Goal: Find specific page/section: Find specific page/section

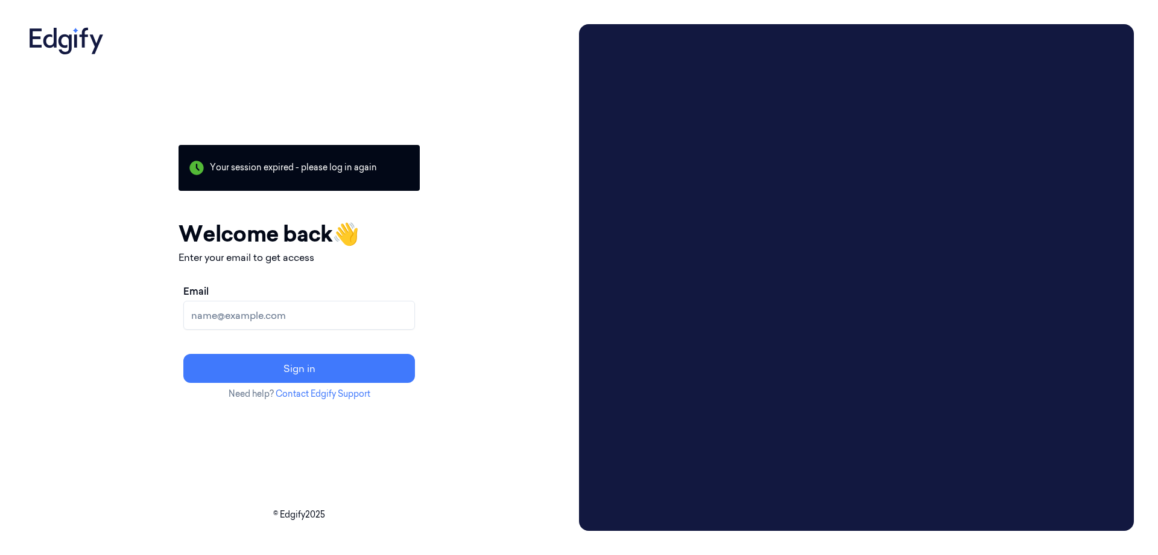
click at [345, 309] on input "Email" at bounding box center [299, 314] width 232 height 29
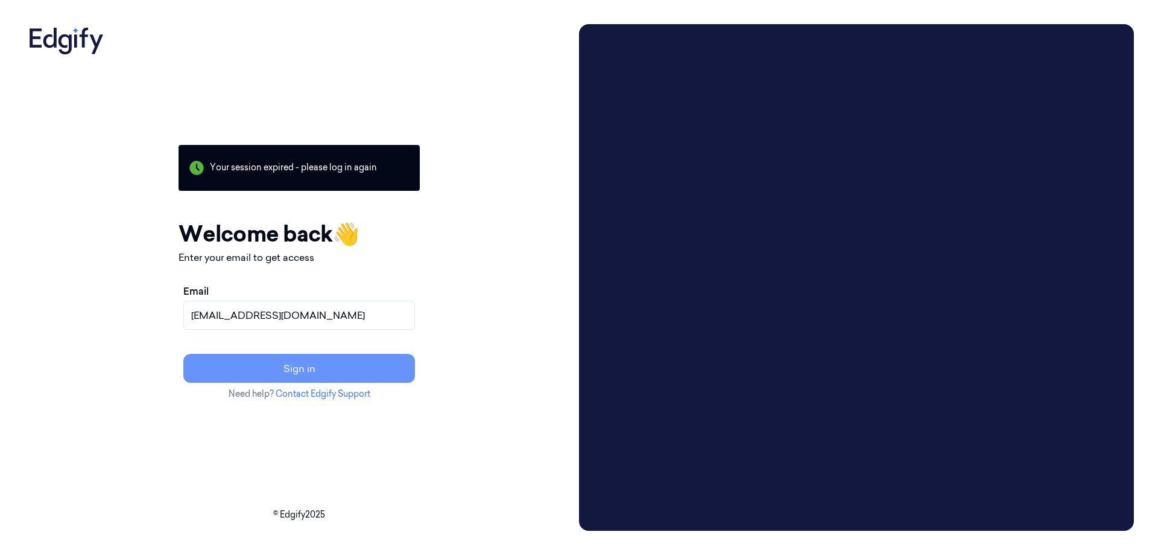
type input "MDay@averyberkel.com"
click at [348, 358] on button "Sign in" at bounding box center [299, 368] width 232 height 29
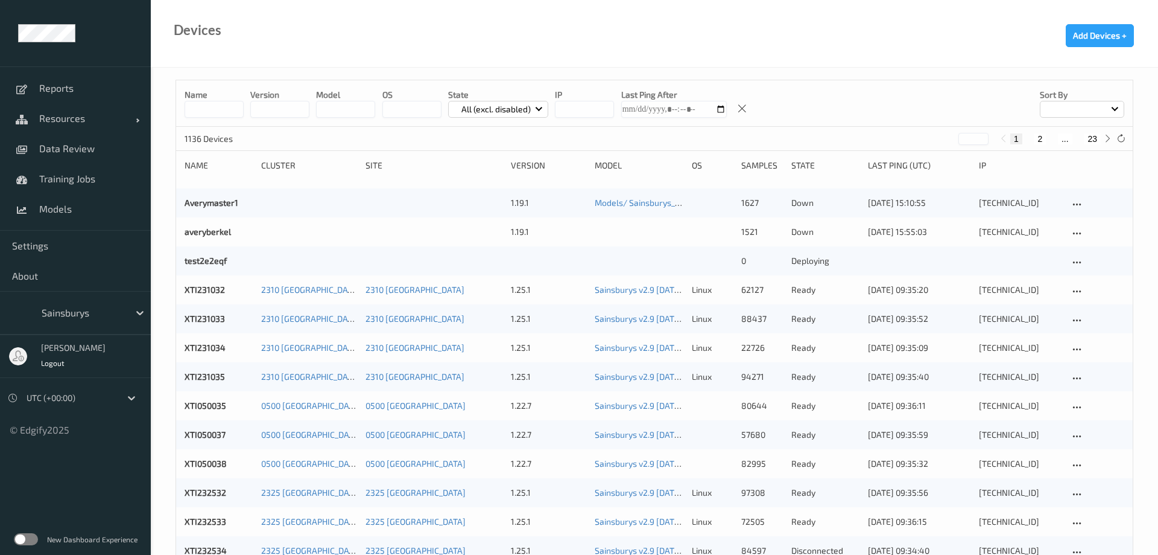
click at [214, 107] on input at bounding box center [214, 109] width 59 height 17
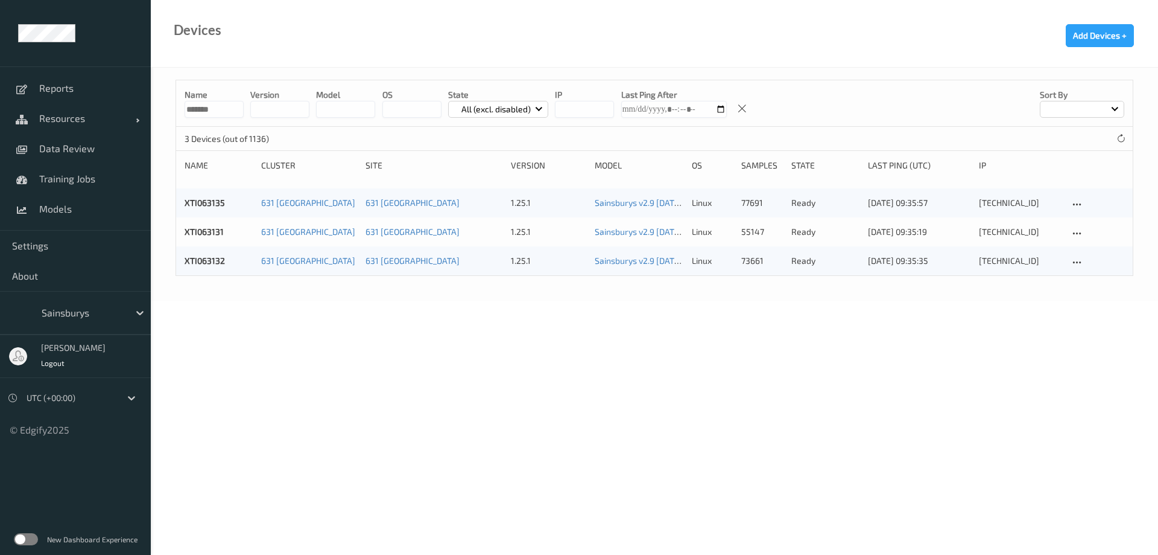
type input "*******"
click at [281, 206] on link "631 [GEOGRAPHIC_DATA]" at bounding box center [308, 202] width 94 height 10
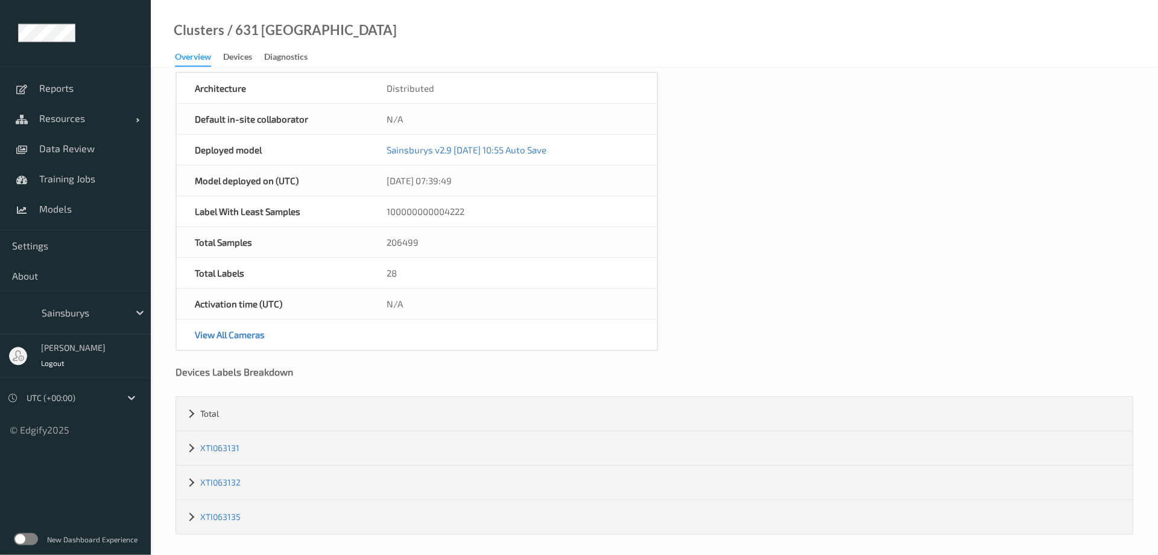
scroll to position [72, 0]
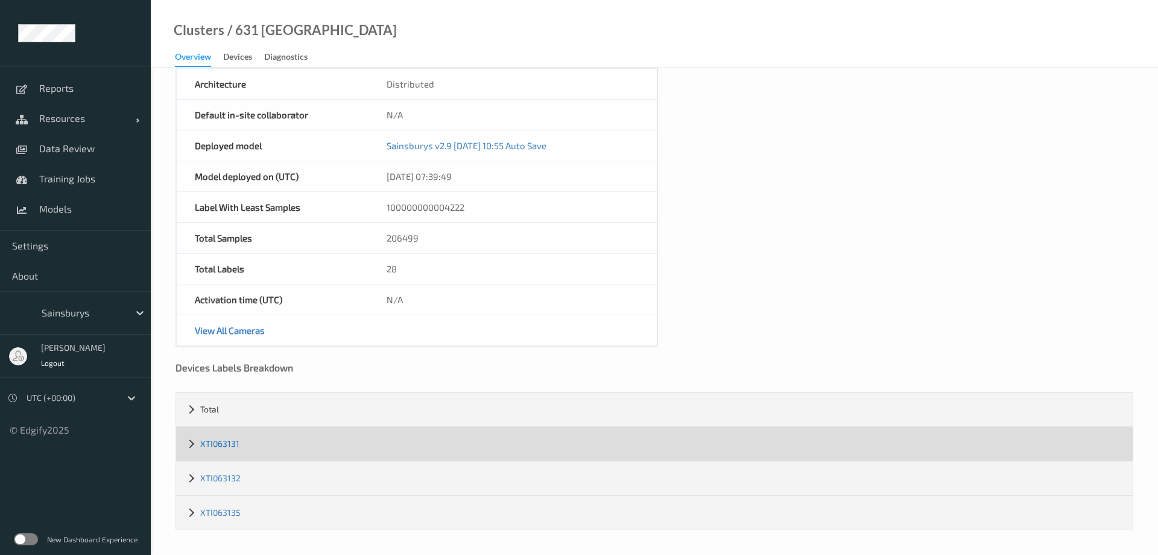
click at [204, 442] on link "XTI063131" at bounding box center [219, 443] width 39 height 10
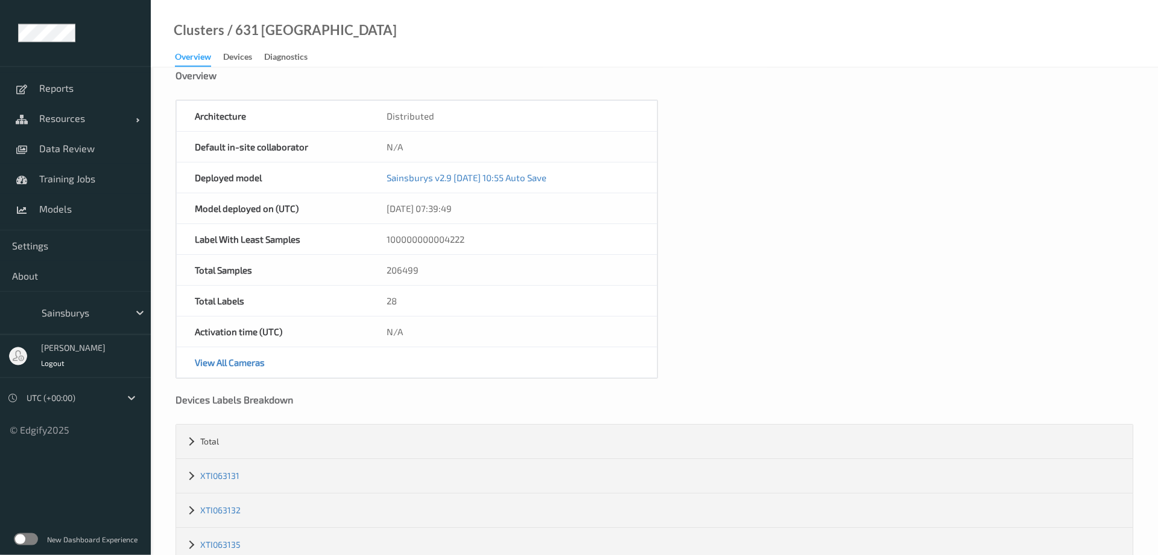
scroll to position [72, 0]
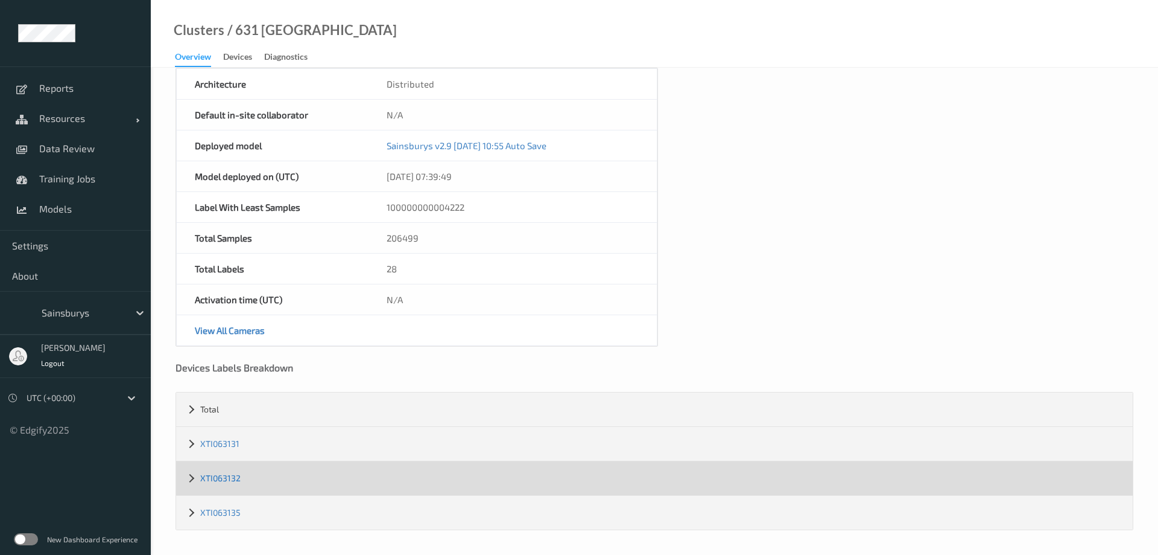
click at [227, 477] on link "XTI063132" at bounding box center [220, 477] width 40 height 10
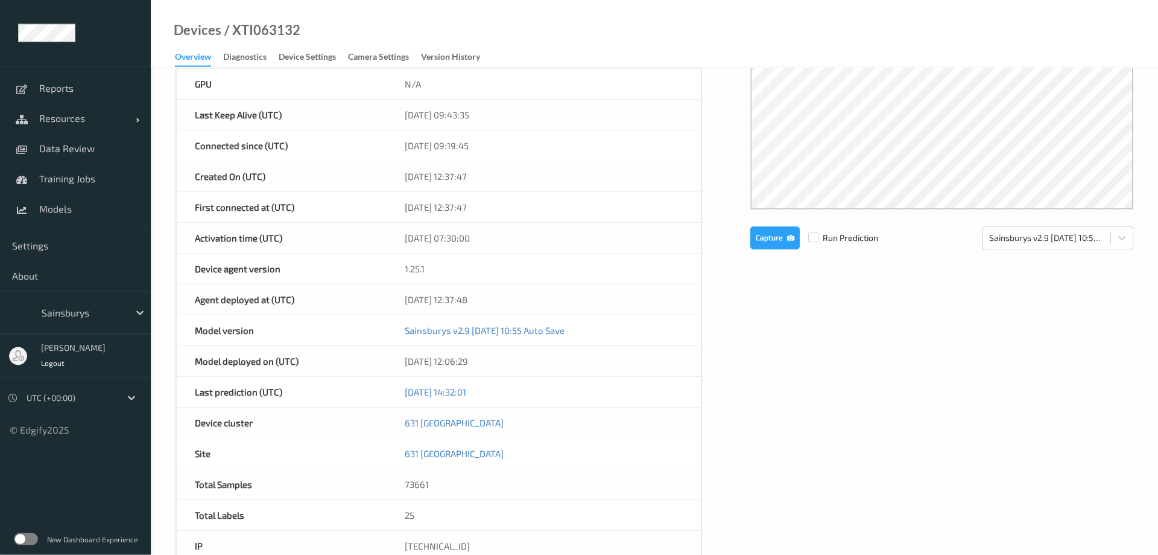
scroll to position [310, 0]
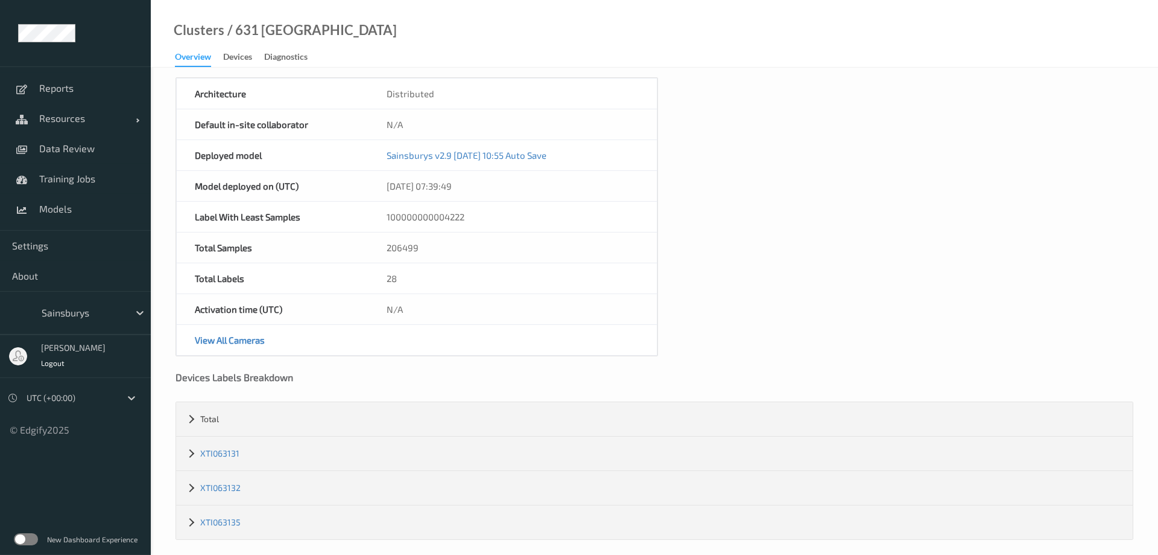
scroll to position [72, 0]
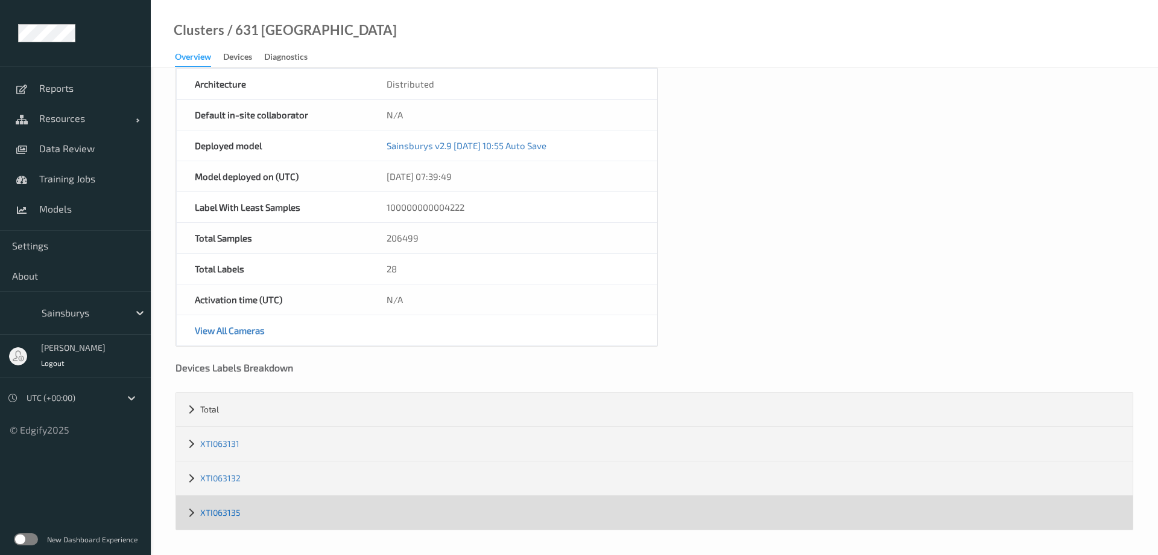
click at [234, 507] on link "XTI063135" at bounding box center [220, 512] width 40 height 10
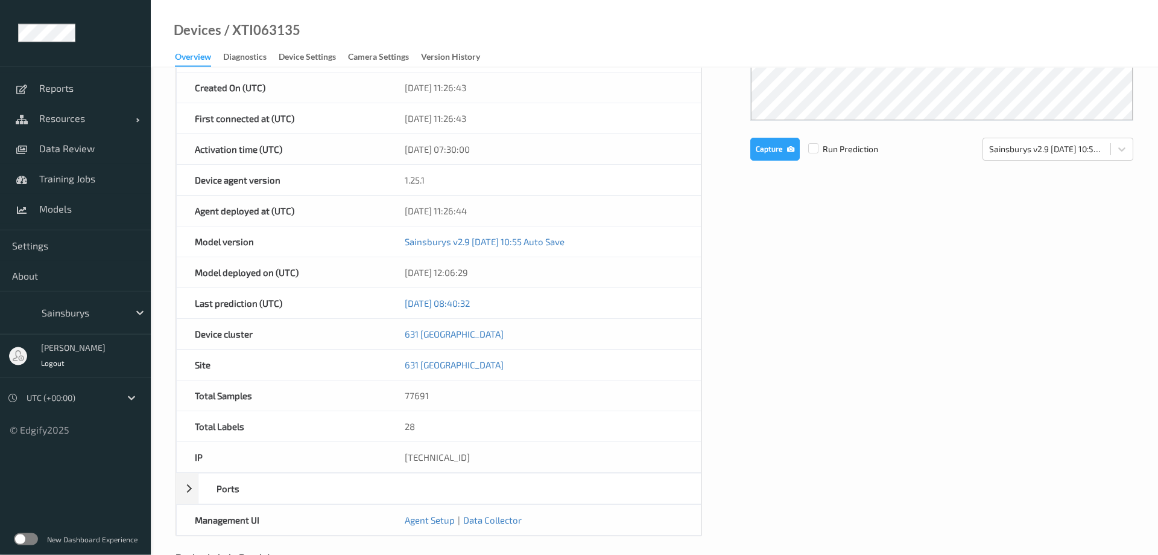
scroll to position [431, 0]
